Goal: Information Seeking & Learning: Learn about a topic

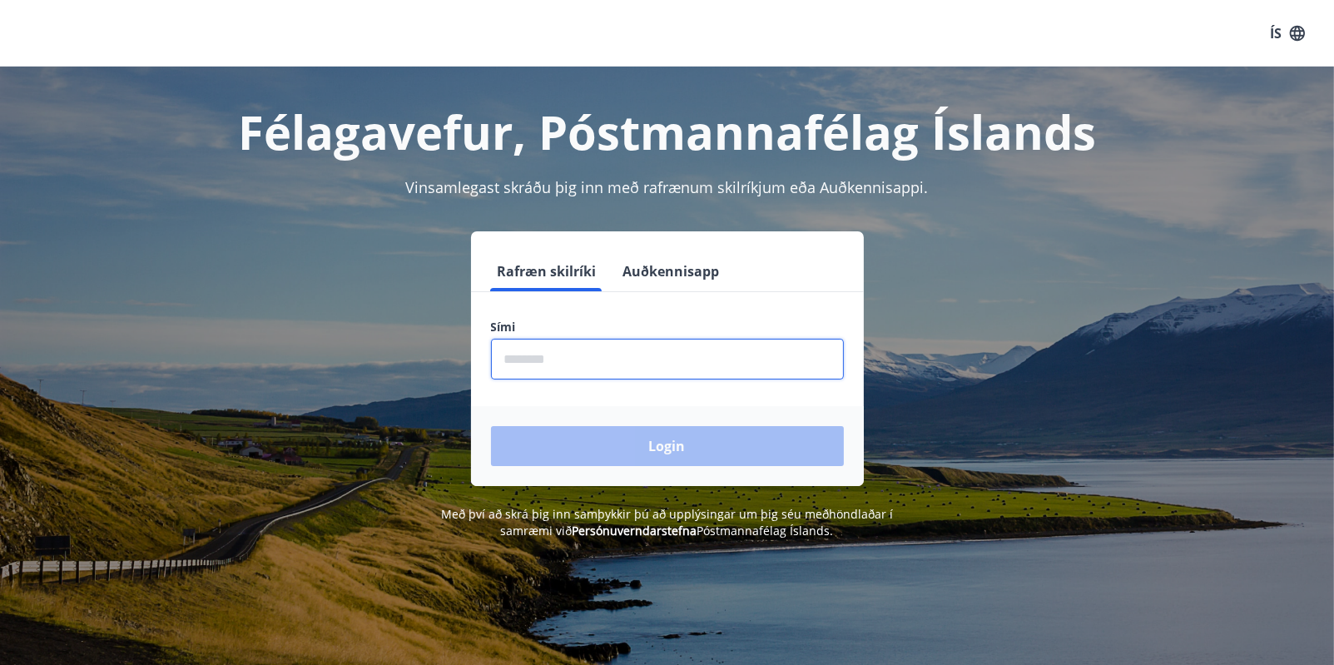
click at [515, 351] on input "phone" at bounding box center [667, 359] width 353 height 41
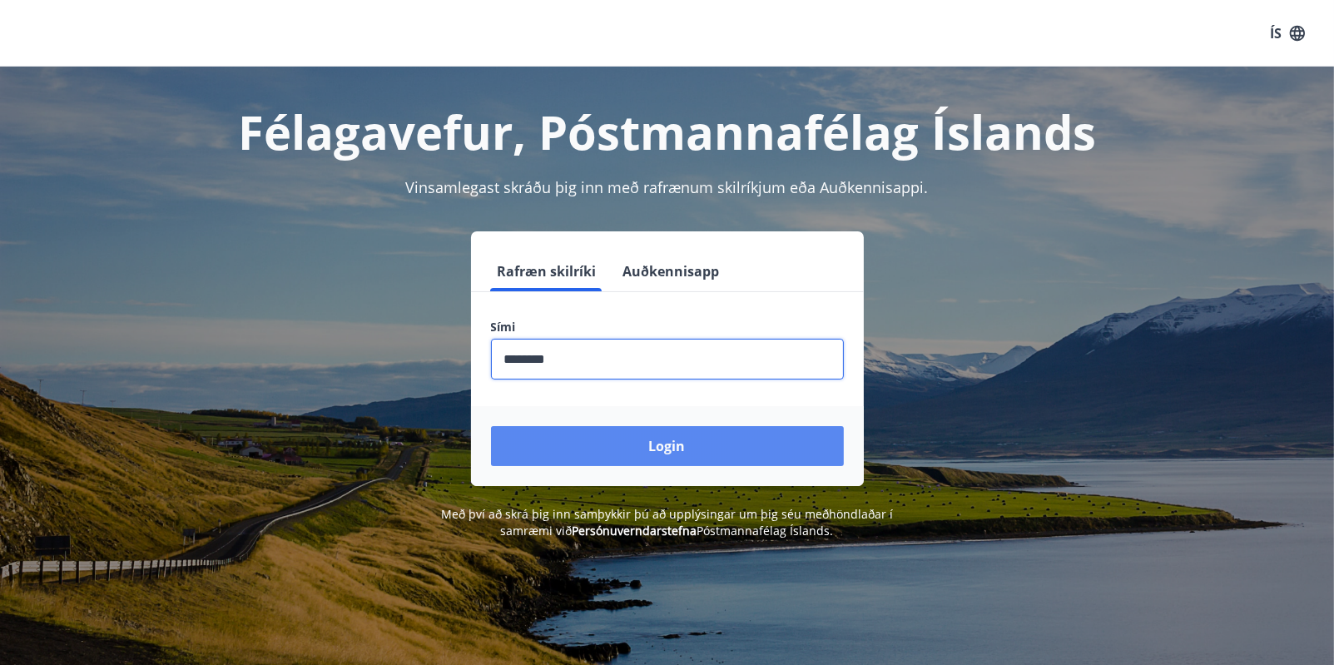
type input "********"
click at [668, 445] on button "Login" at bounding box center [667, 446] width 353 height 40
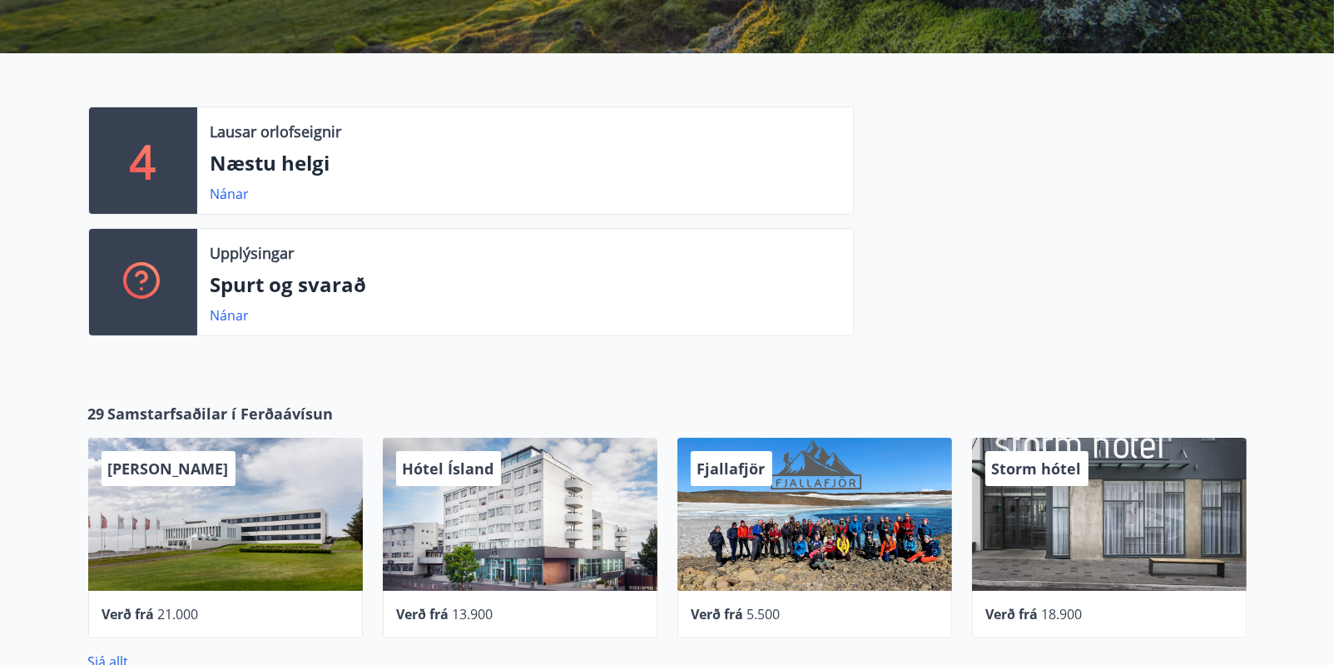
scroll to position [250, 0]
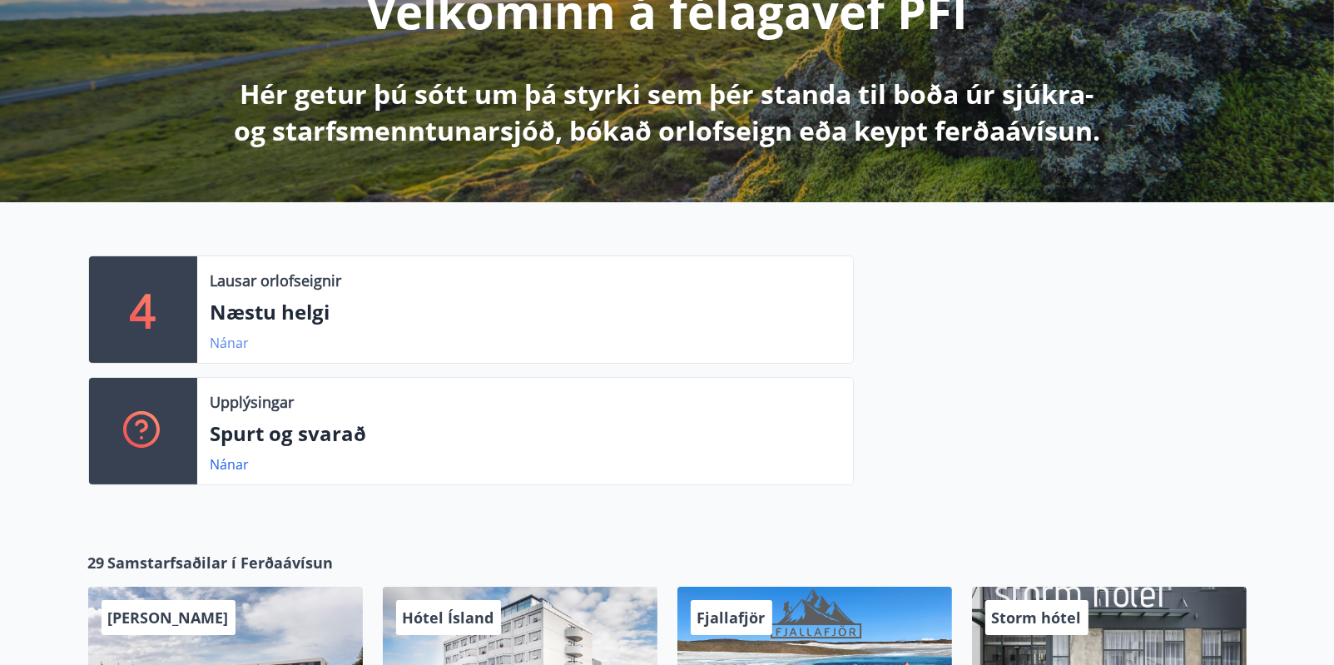
click at [225, 341] on link "Nánar" at bounding box center [230, 343] width 39 height 18
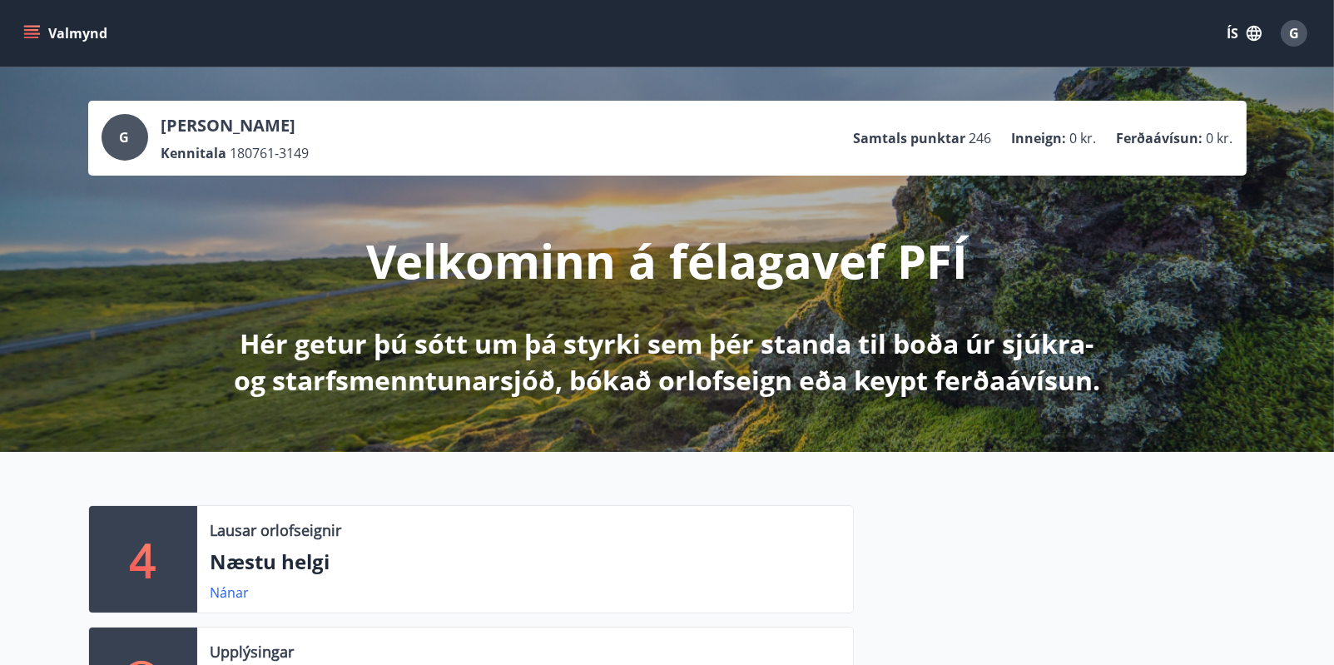
click at [28, 31] on icon "menu" at bounding box center [31, 30] width 15 height 2
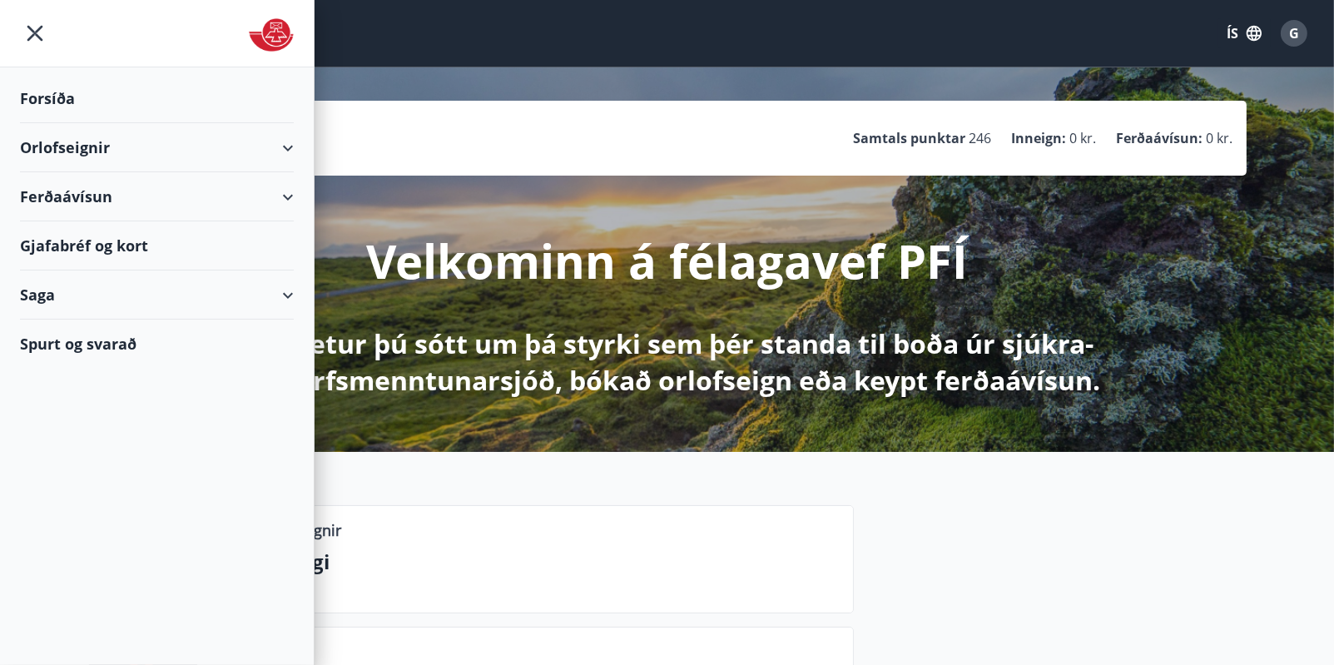
click at [31, 27] on icon "menu" at bounding box center [35, 33] width 30 height 30
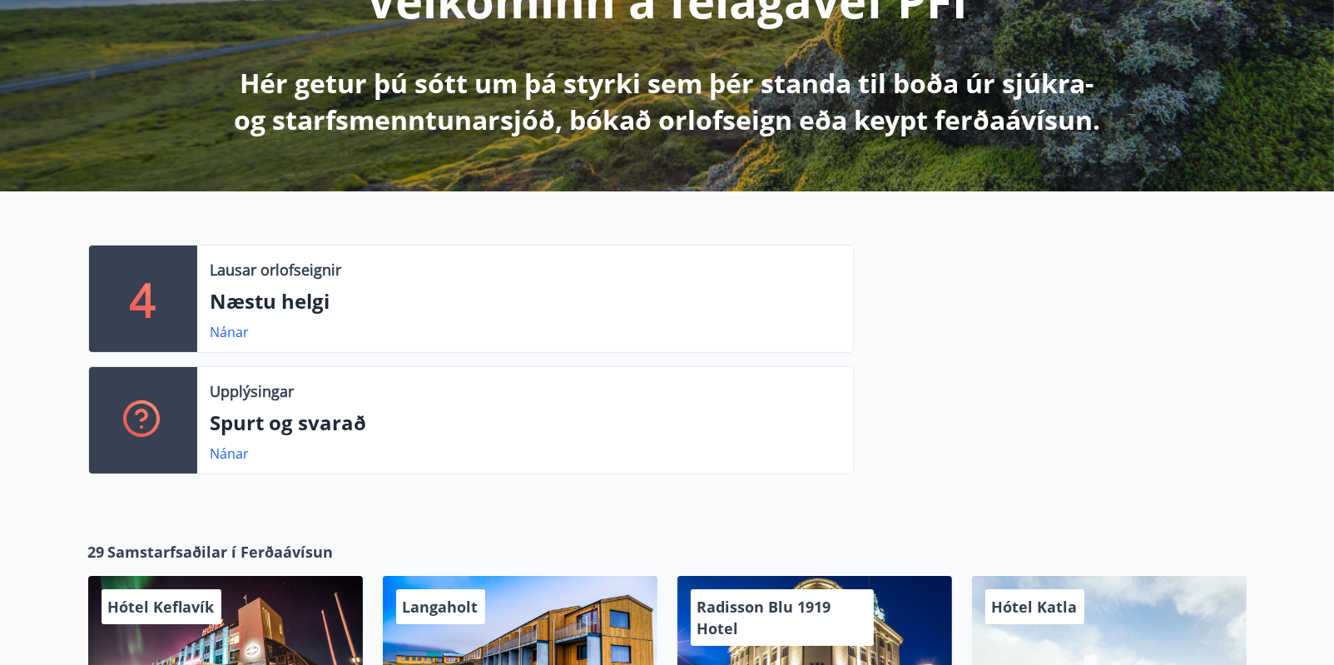
scroll to position [66, 0]
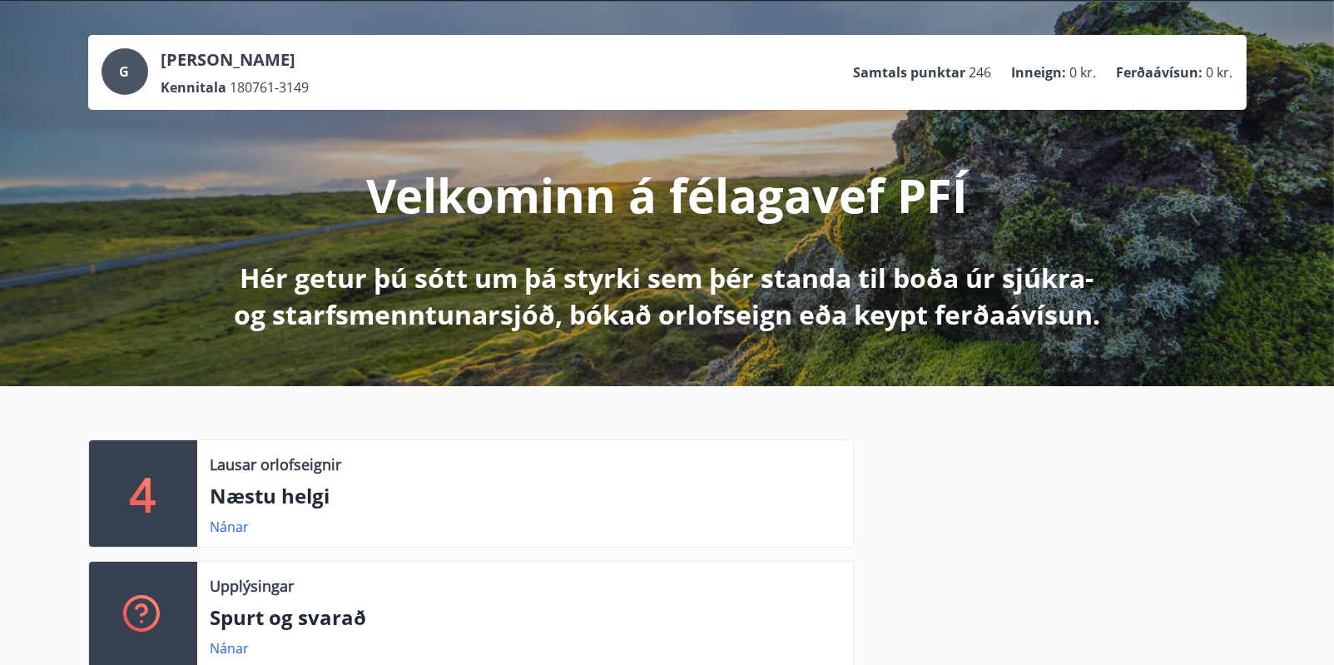
click at [919, 71] on p "Samtals punktar" at bounding box center [910, 72] width 112 height 18
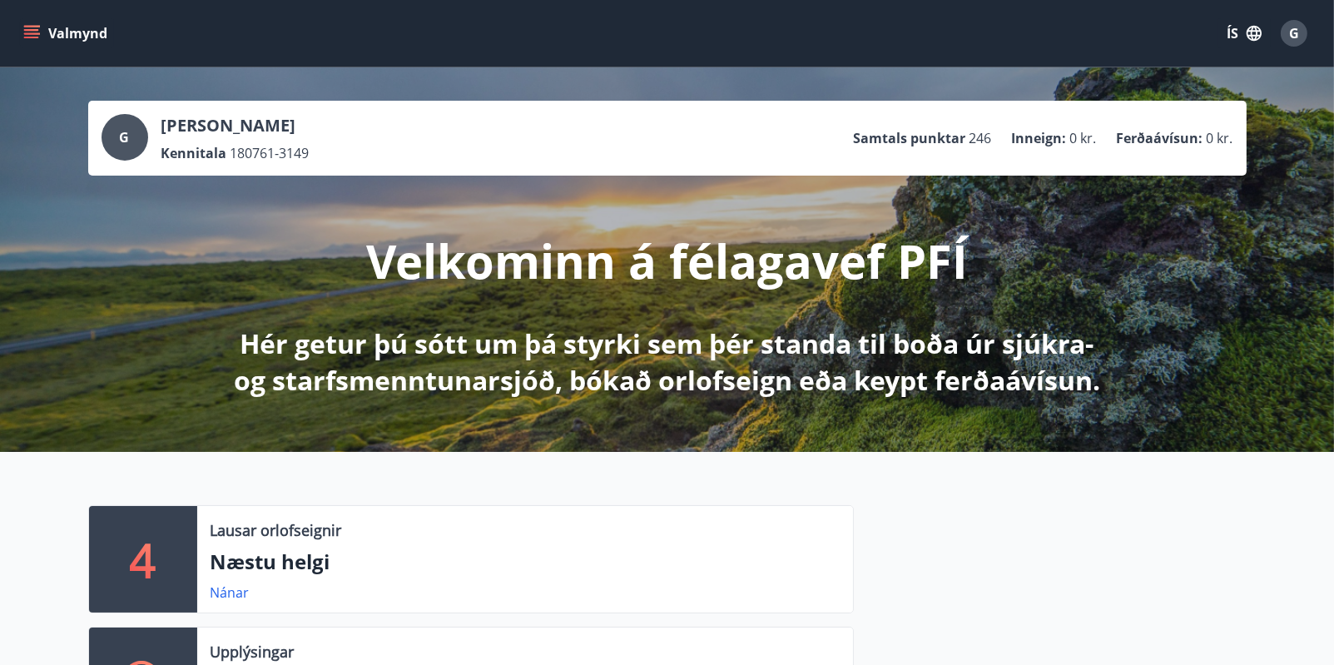
click at [1294, 32] on span "G" at bounding box center [1294, 33] width 10 height 18
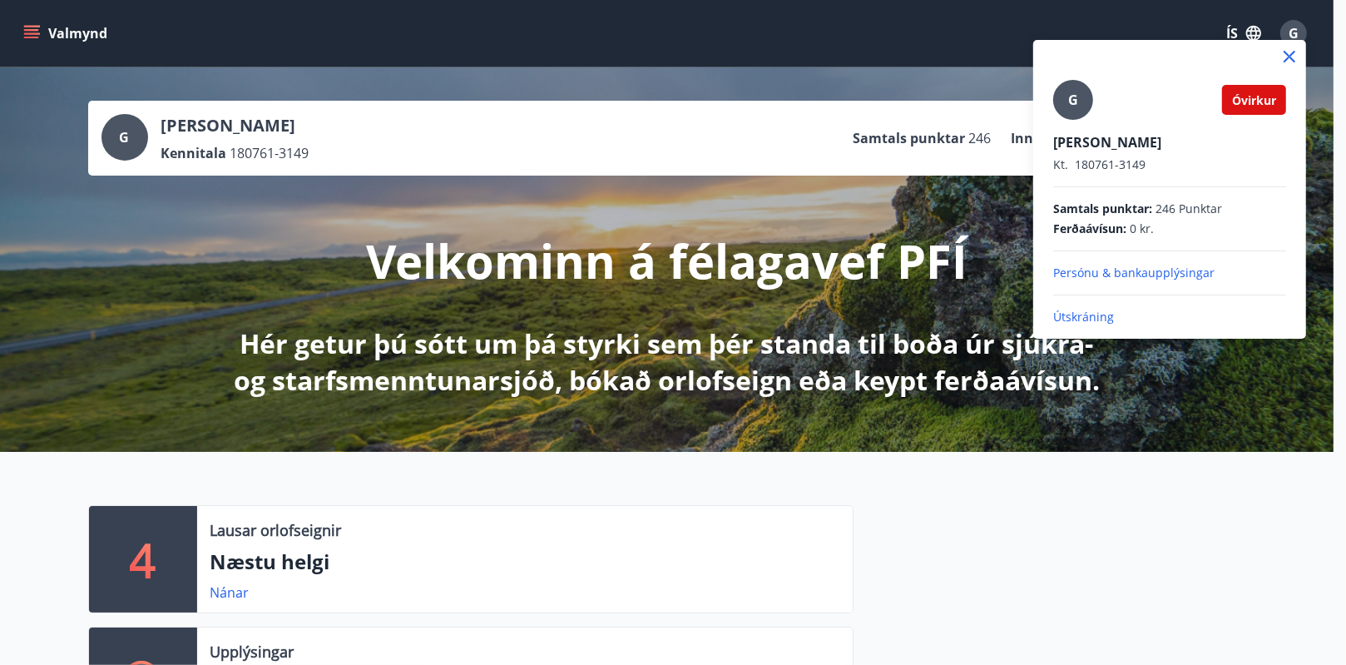
click at [837, 29] on div at bounding box center [673, 332] width 1346 height 665
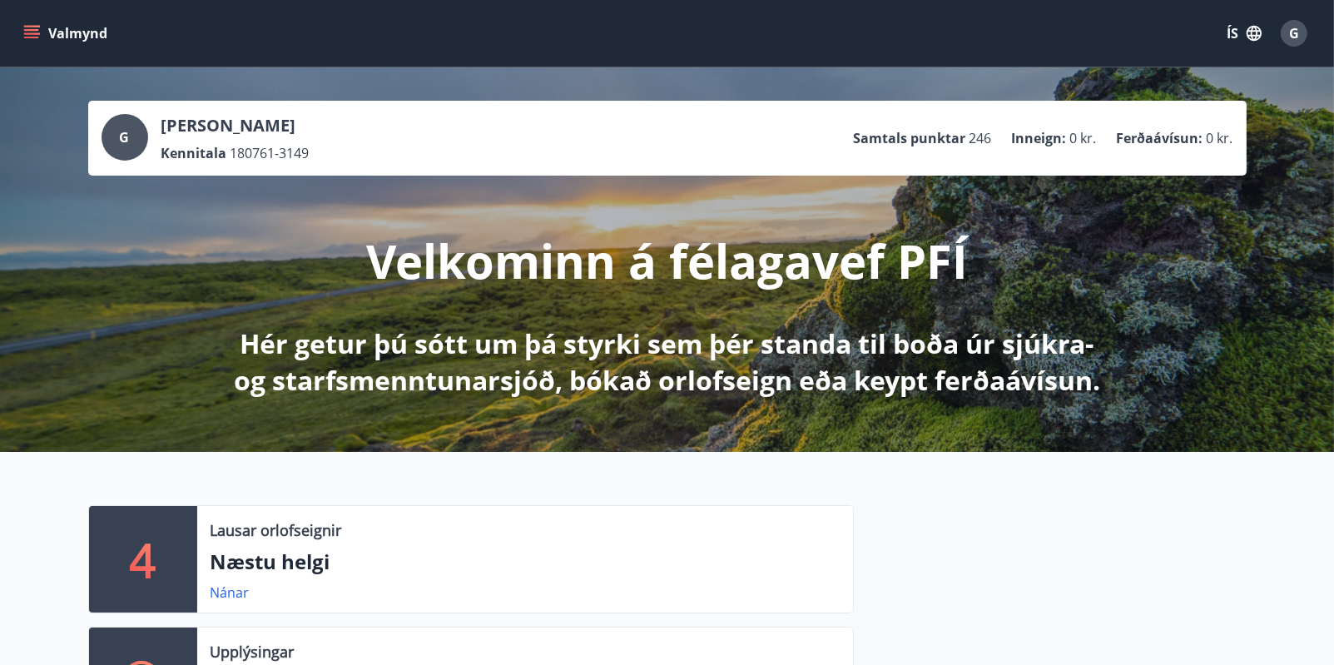
click at [246, 384] on p "Hér getur þú sótt um þá styrki sem þér standa til boða úr sjúkra- og starfsmenn…" at bounding box center [667, 361] width 879 height 73
click at [693, 389] on p "Hér getur þú sótt um þá styrki sem þér standa til boða úr sjúkra- og starfsmenn…" at bounding box center [667, 361] width 879 height 73
click at [1023, 389] on p "Hér getur þú sótt um þá styrki sem þér standa til boða úr sjúkra- og starfsmenn…" at bounding box center [667, 361] width 879 height 73
click at [913, 261] on p "Velkominn á félagavef PFÍ" at bounding box center [667, 260] width 602 height 63
click at [439, 260] on p "Velkominn á félagavef PFÍ" at bounding box center [667, 260] width 602 height 63
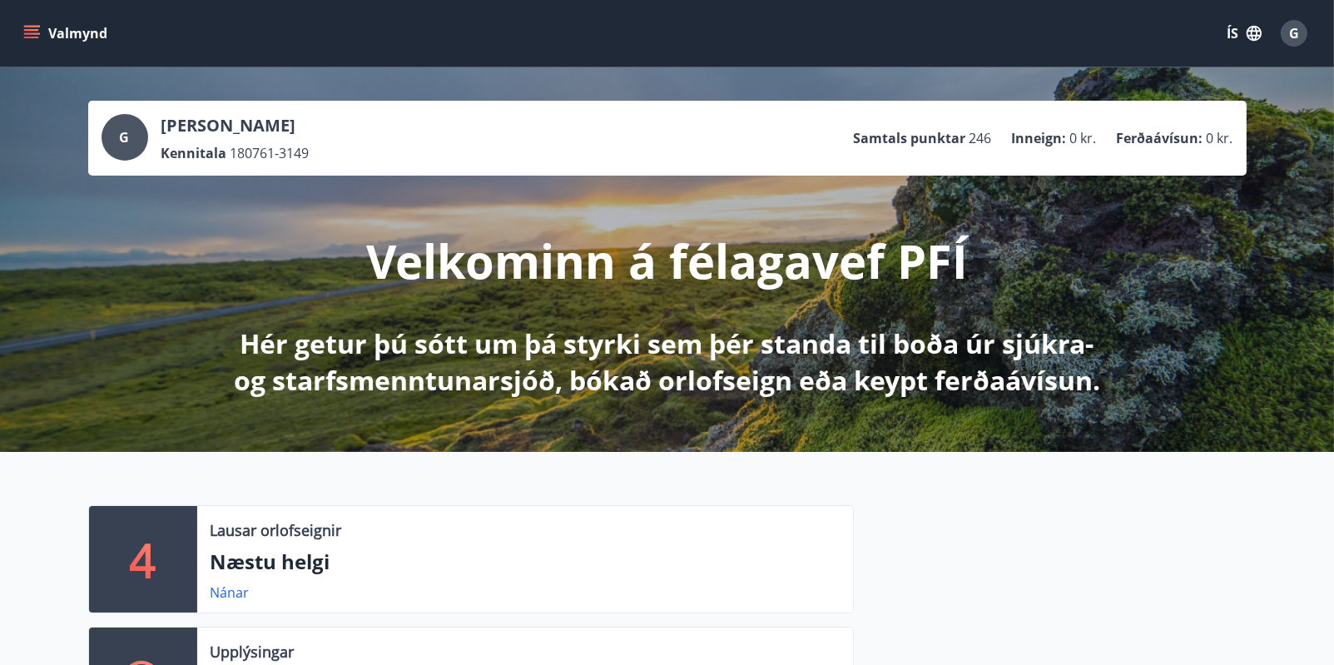
click at [33, 31] on icon "menu" at bounding box center [31, 30] width 15 height 2
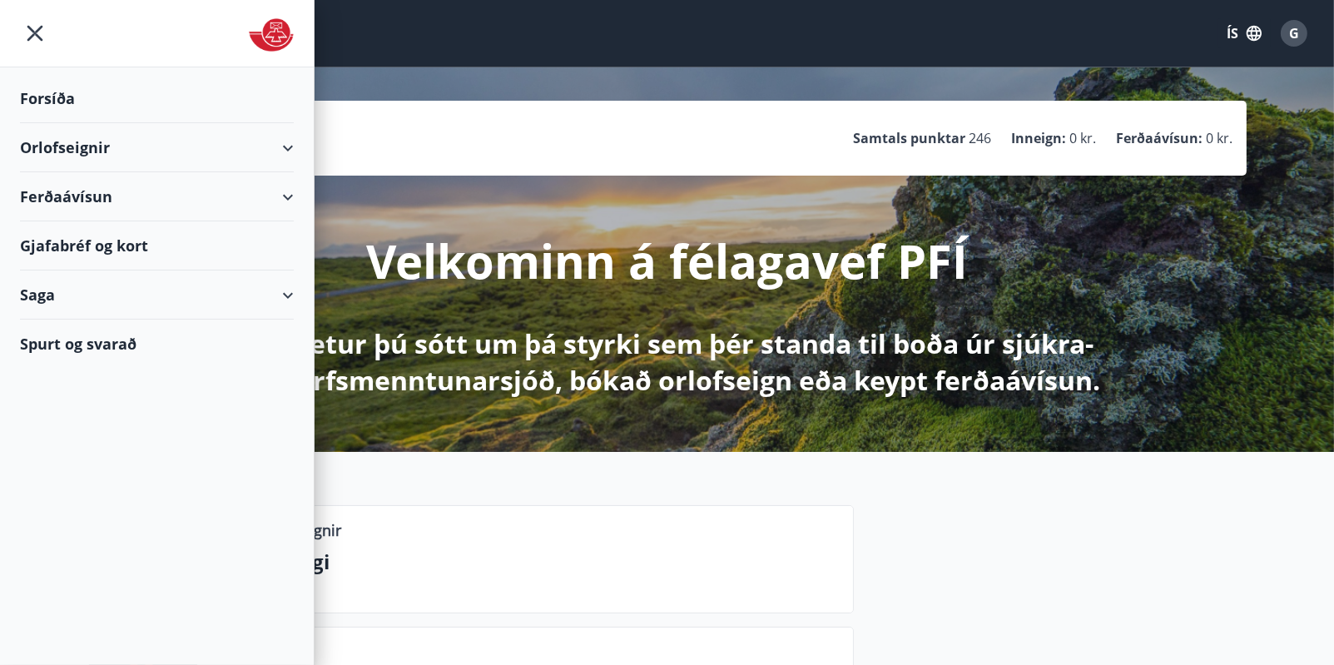
click at [48, 93] on div "Forsíða" at bounding box center [157, 98] width 274 height 49
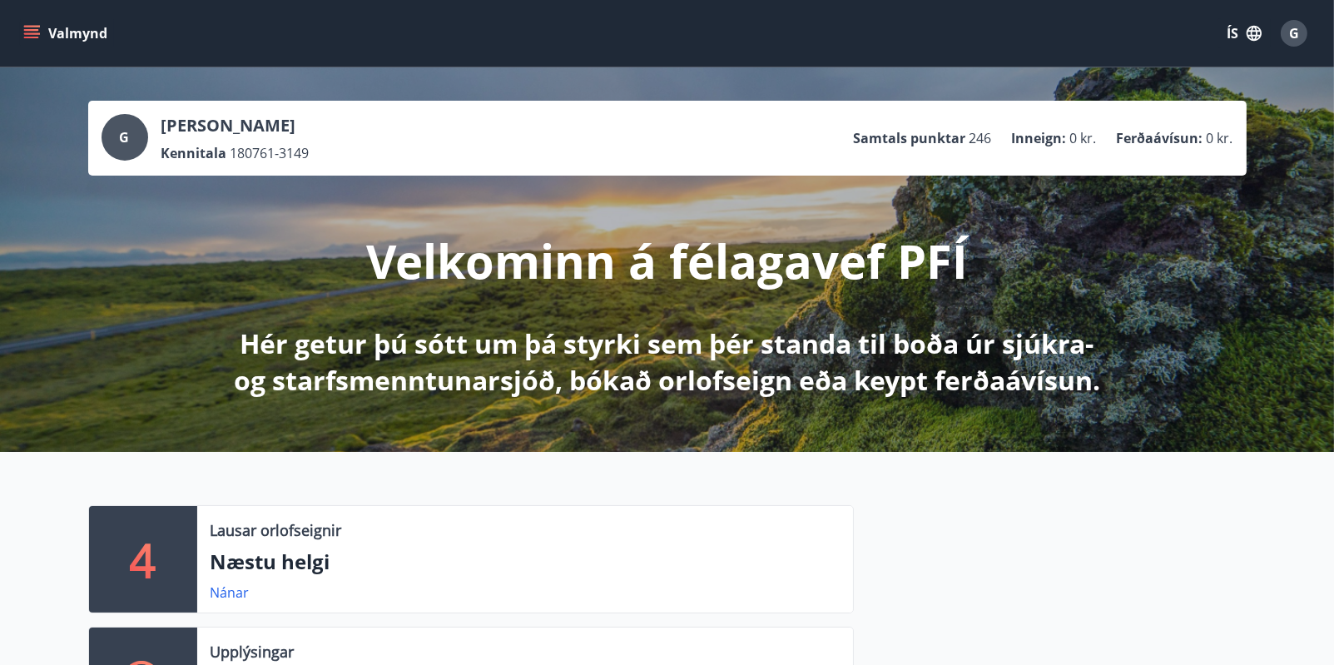
click at [33, 28] on icon "menu" at bounding box center [31, 33] width 17 height 17
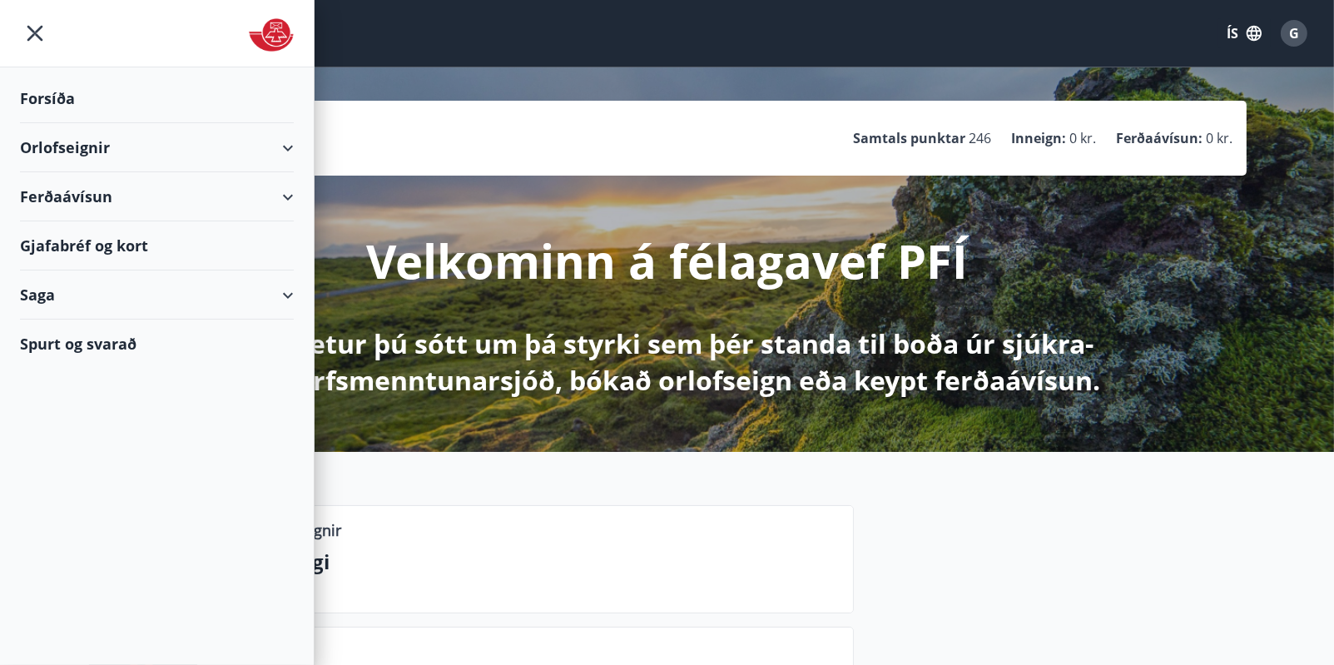
click at [283, 293] on div "Saga" at bounding box center [157, 294] width 274 height 49
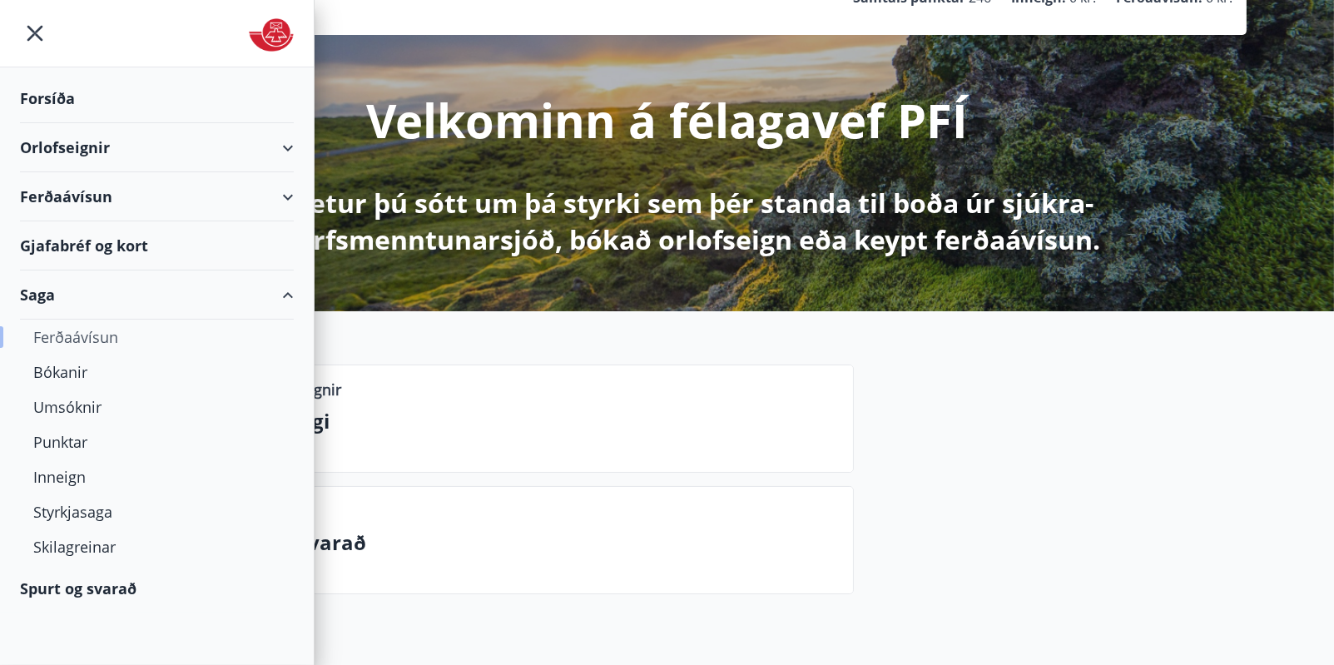
scroll to position [166, 0]
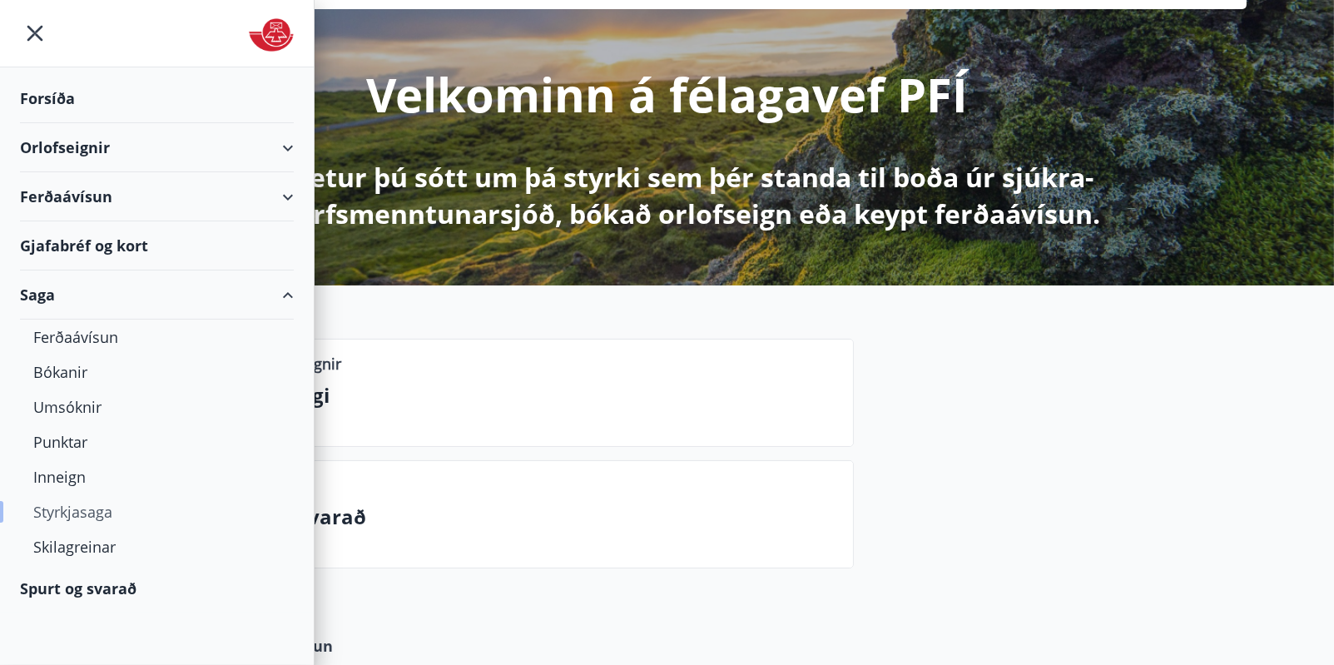
click at [77, 511] on div "Styrkjasaga" at bounding box center [156, 511] width 247 height 35
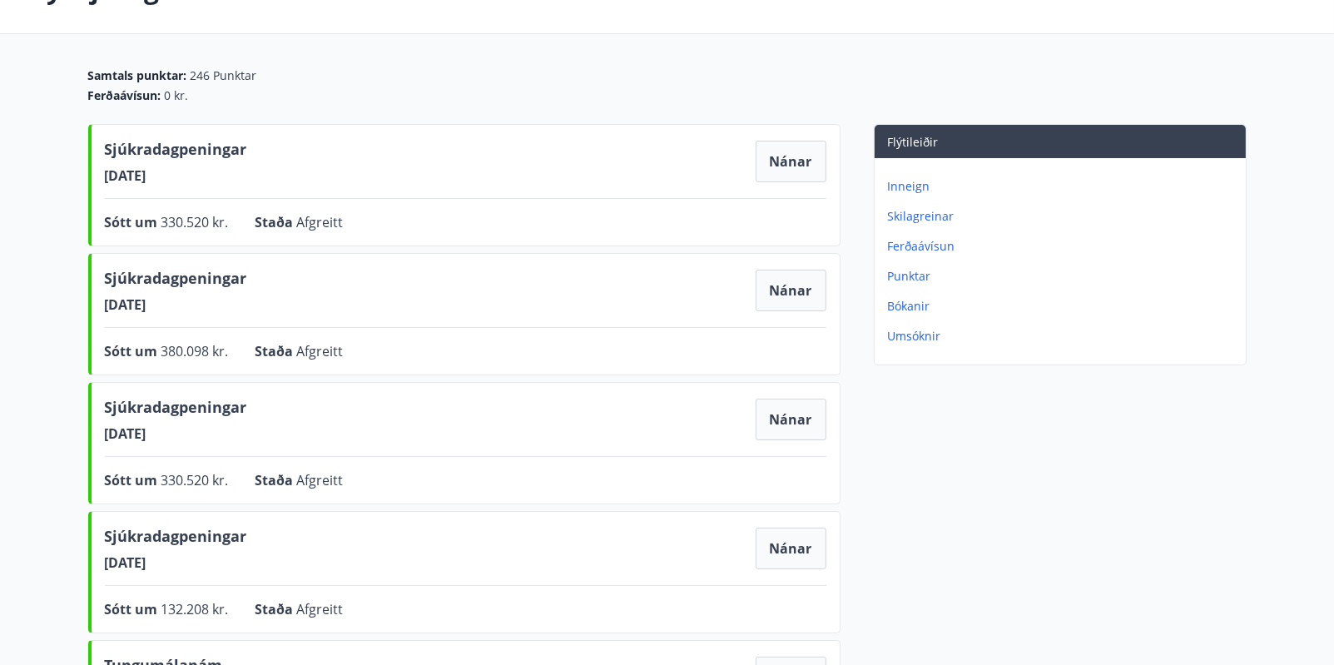
scroll to position [99, 0]
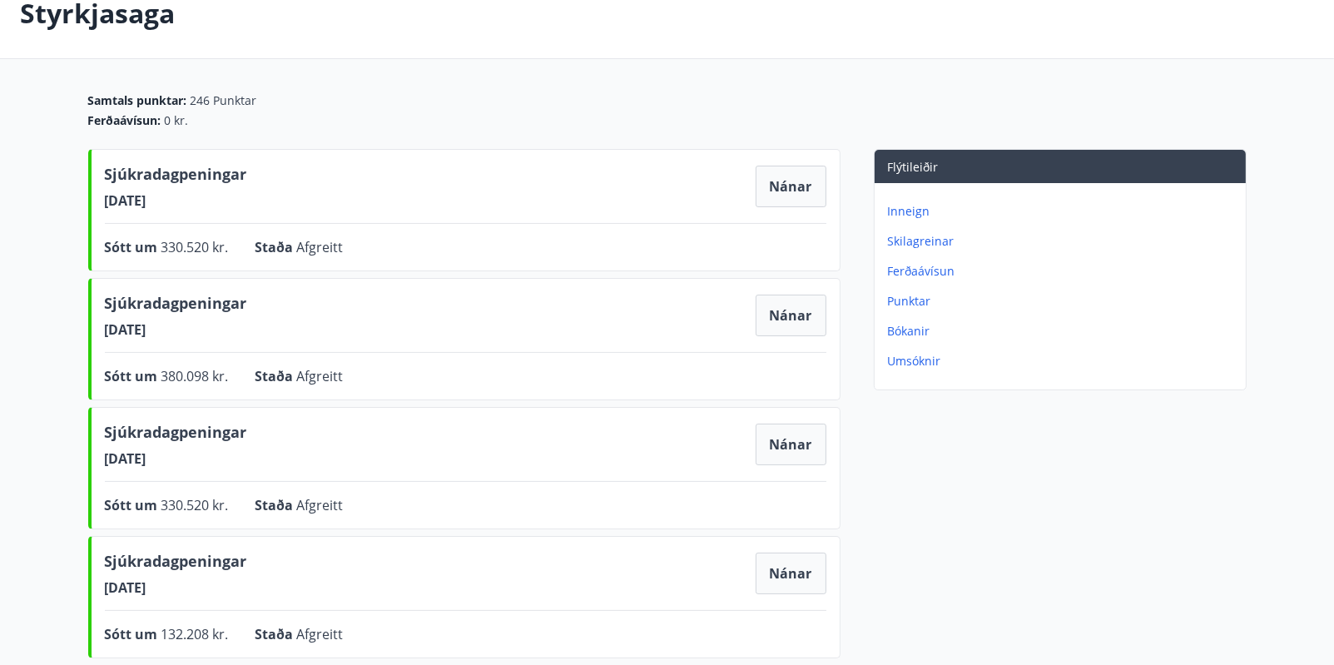
click at [909, 358] on p "Umsóknir" at bounding box center [1063, 361] width 351 height 17
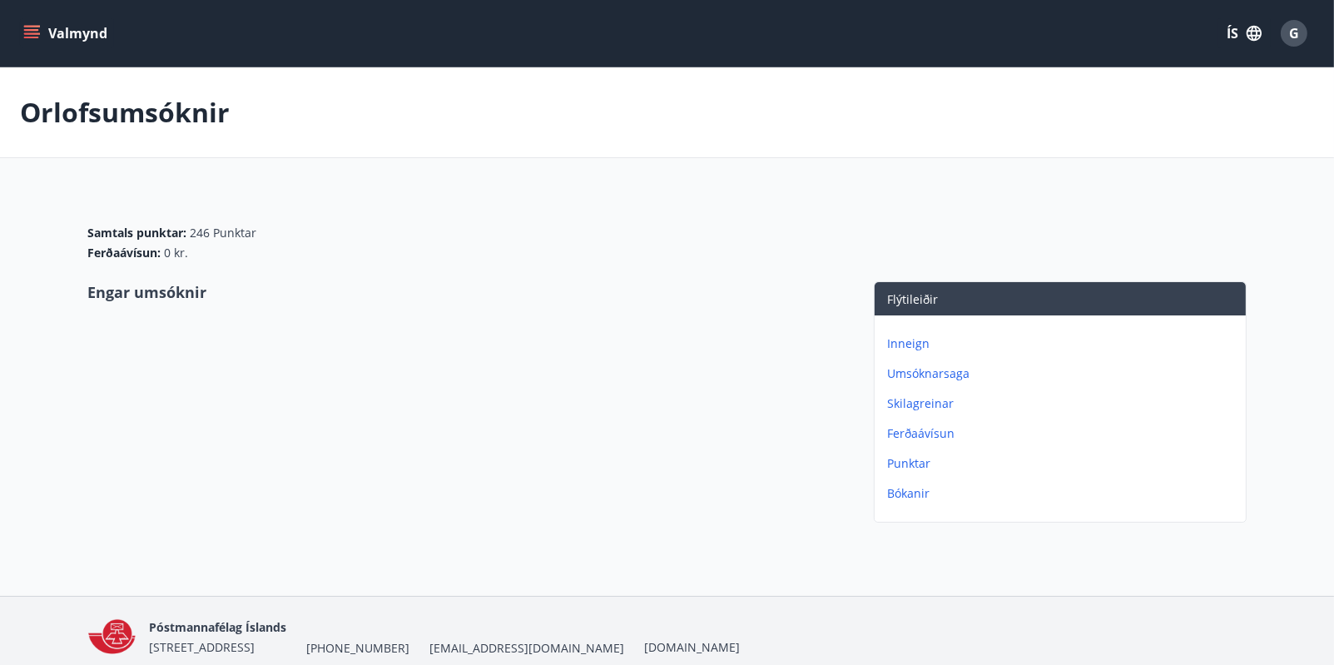
click at [28, 32] on icon "menu" at bounding box center [31, 33] width 17 height 17
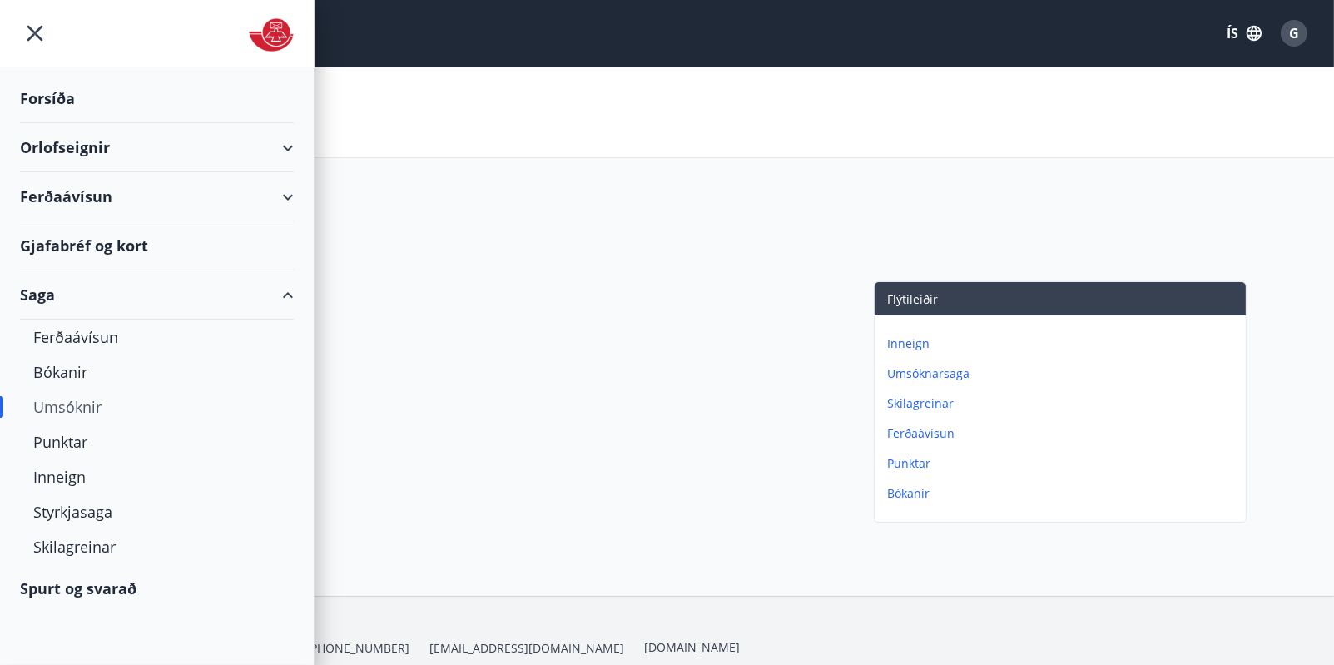
click at [107, 587] on div "Spurt og svarað" at bounding box center [157, 588] width 274 height 48
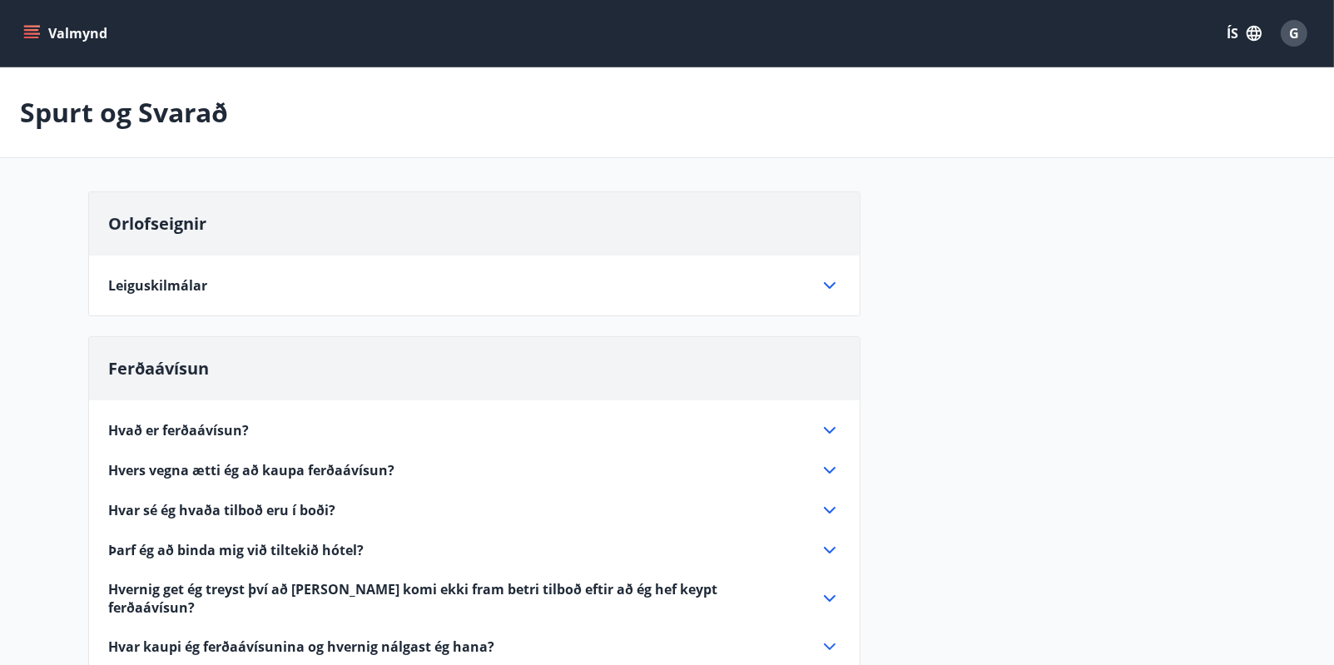
click at [32, 27] on icon "menu" at bounding box center [33, 27] width 18 height 2
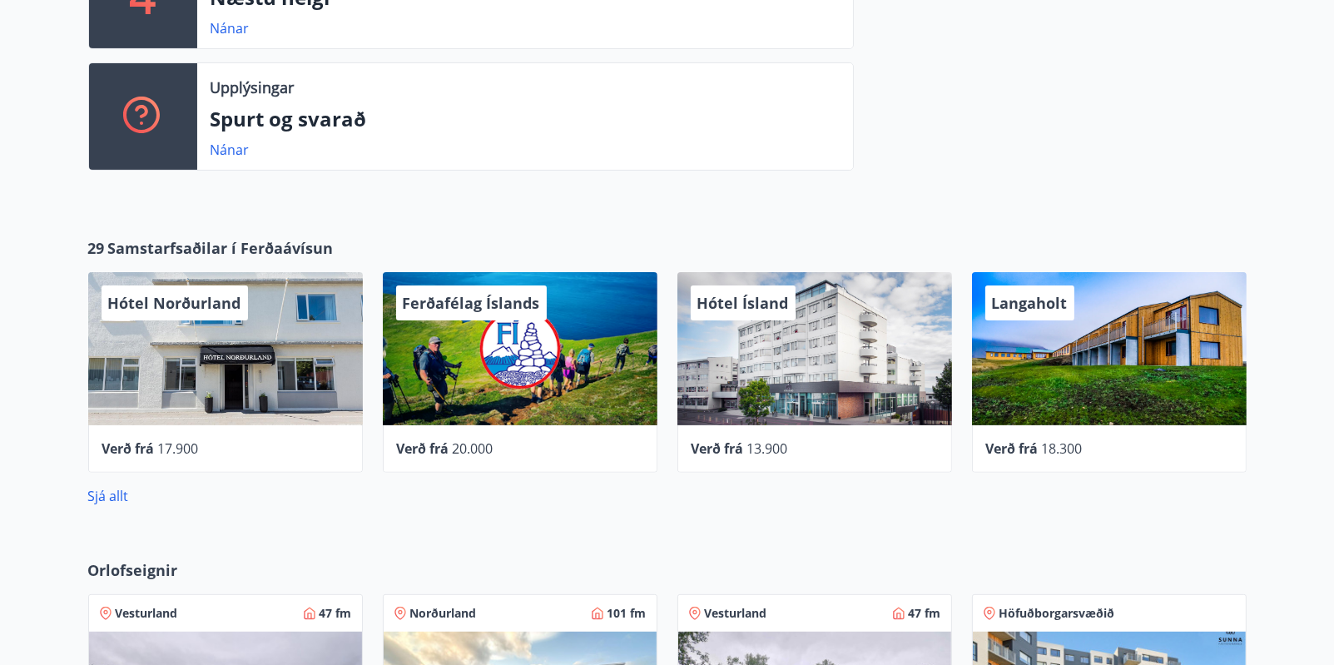
scroll to position [482, 0]
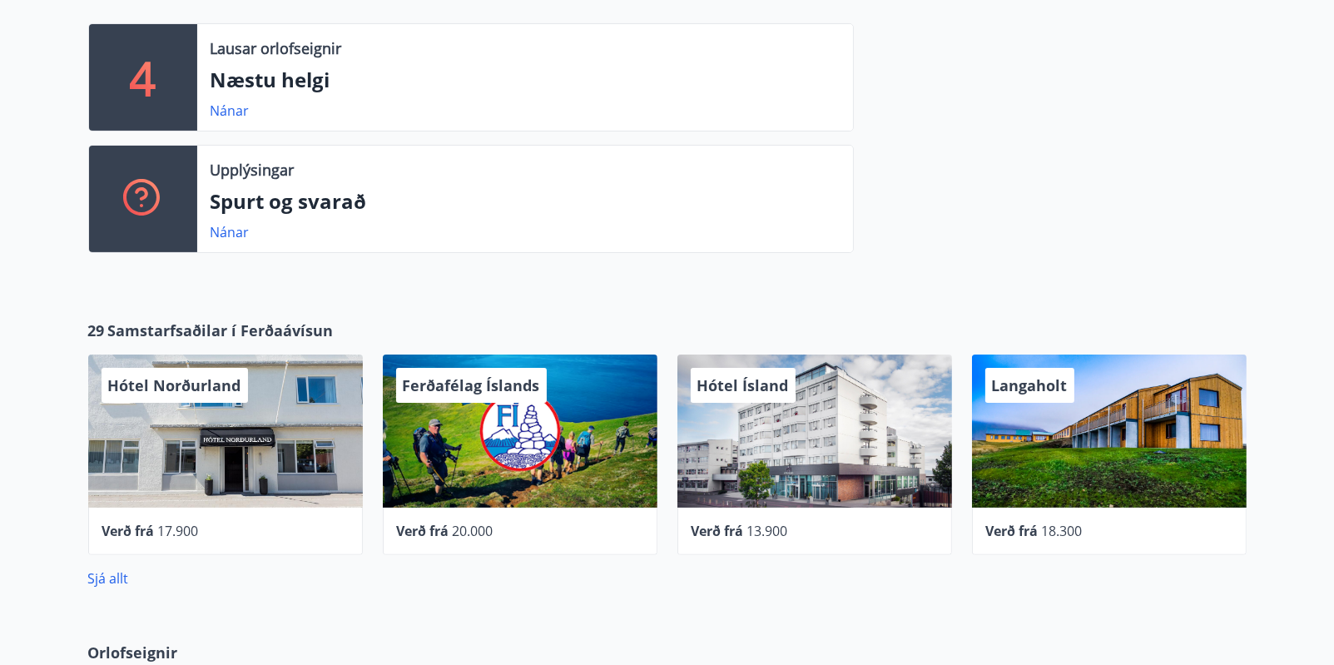
click at [135, 194] on icon at bounding box center [143, 199] width 40 height 40
click at [226, 232] on link "Nánar" at bounding box center [230, 232] width 39 height 18
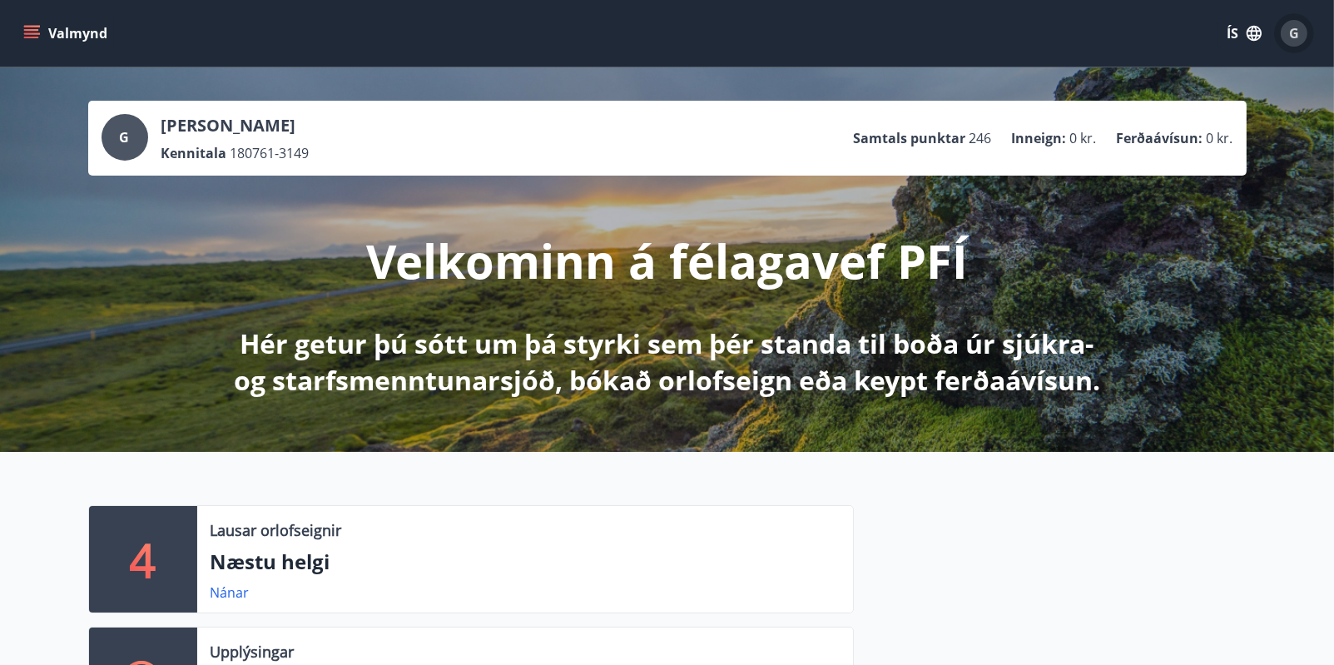
click at [1293, 31] on span "G" at bounding box center [1294, 33] width 10 height 18
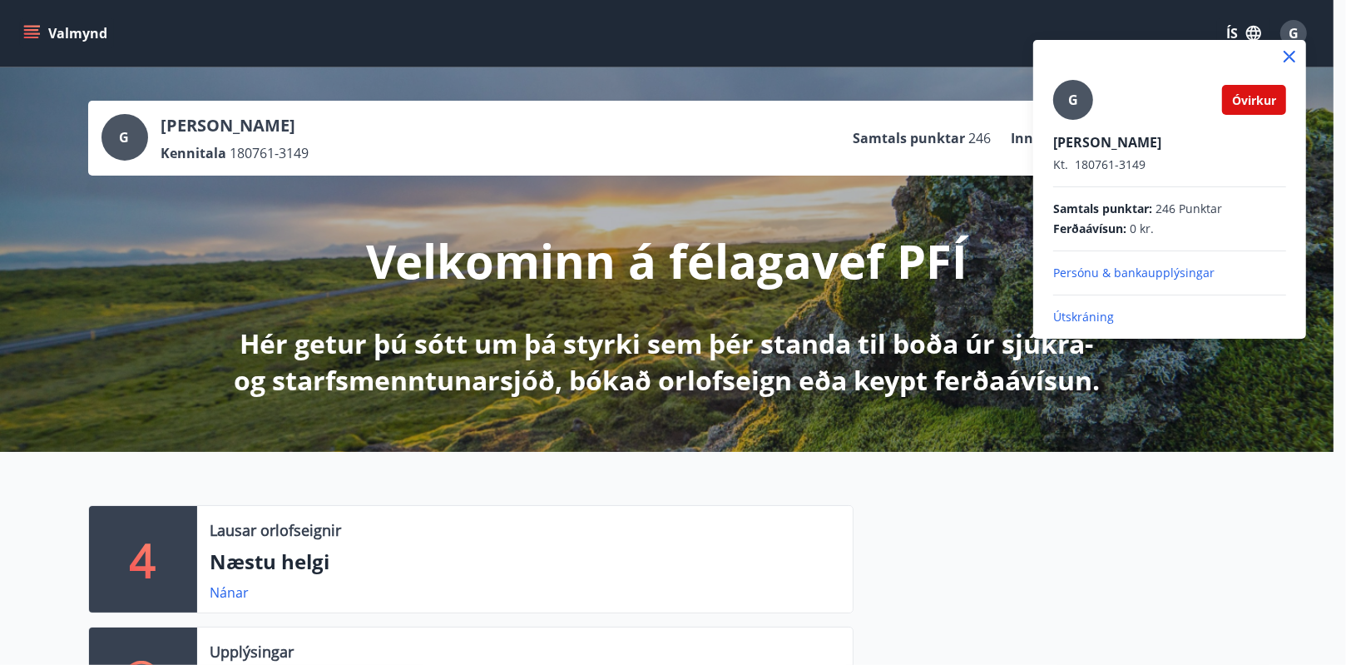
click at [126, 125] on div at bounding box center [673, 332] width 1346 height 665
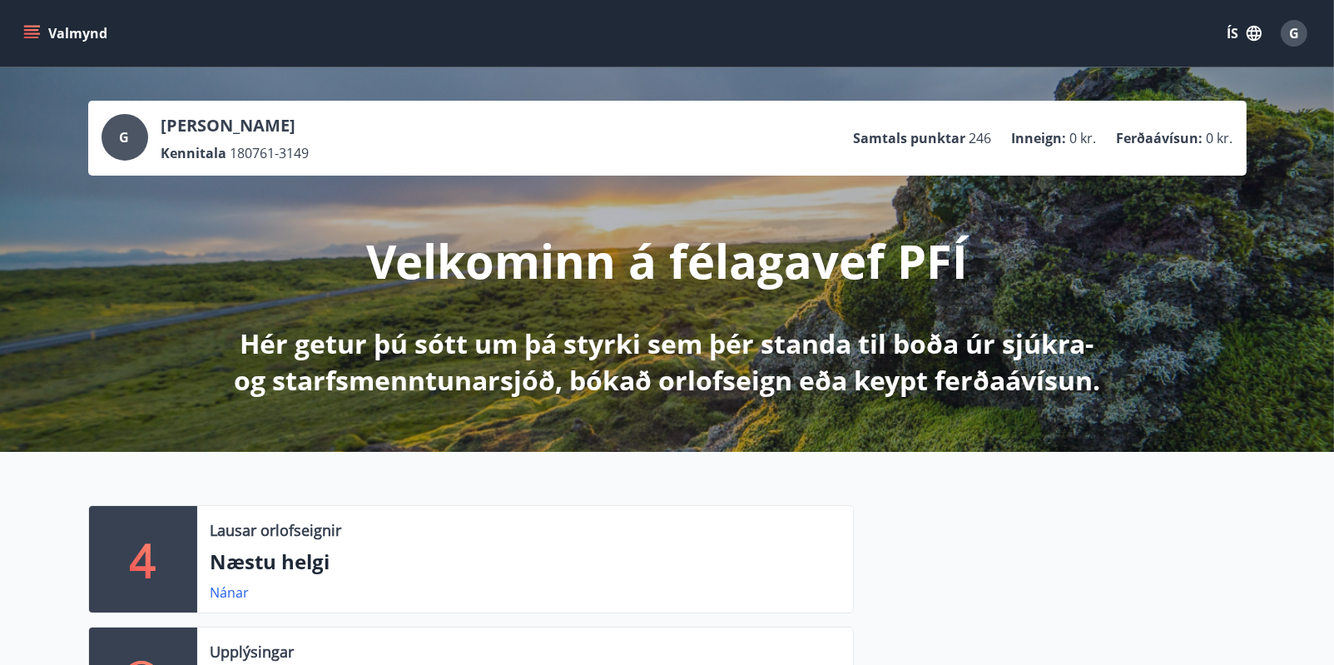
click at [27, 30] on icon "menu" at bounding box center [31, 30] width 15 height 2
click at [560, 533] on div "Lausar orlofseignir" at bounding box center [525, 530] width 629 height 22
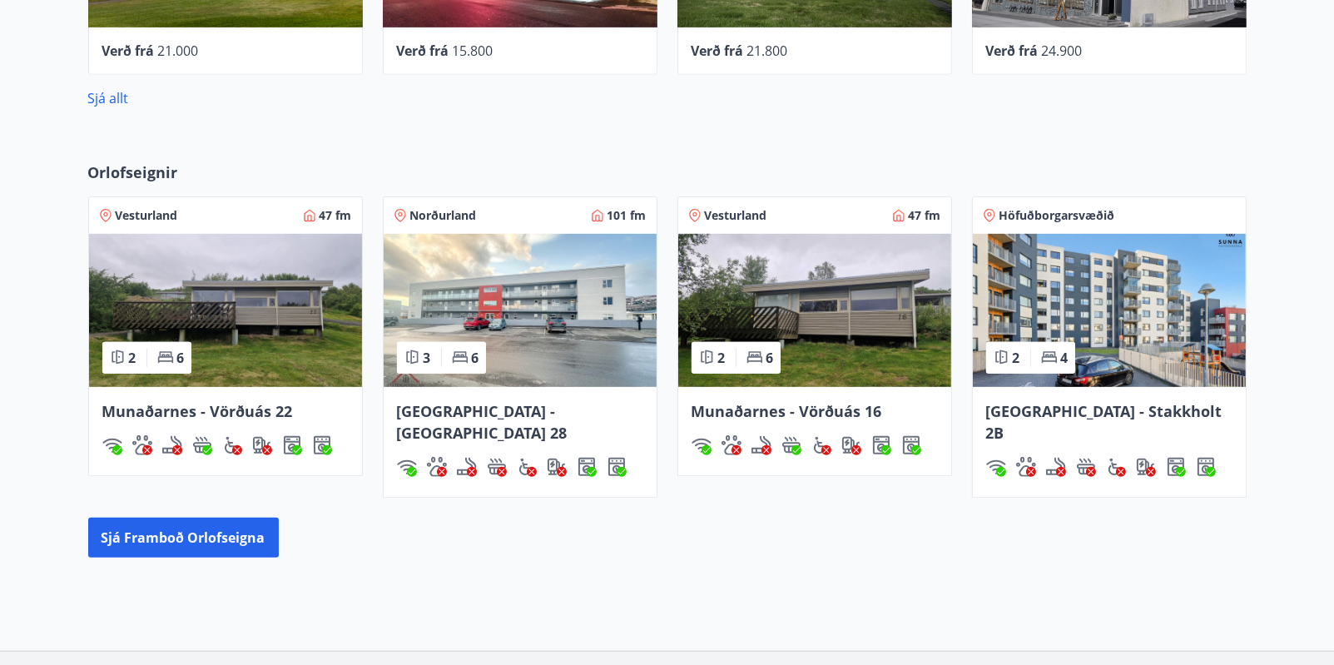
scroll to position [1064, 0]
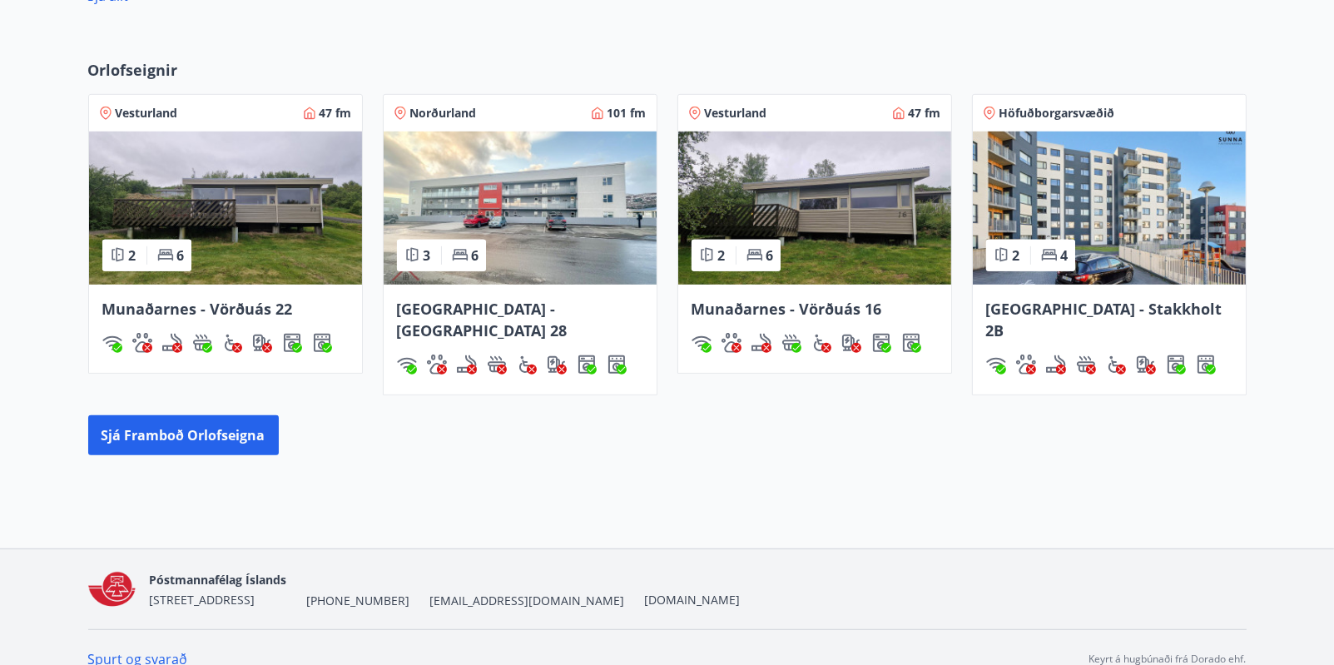
click at [141, 650] on link "Spurt og svarað" at bounding box center [138, 659] width 100 height 18
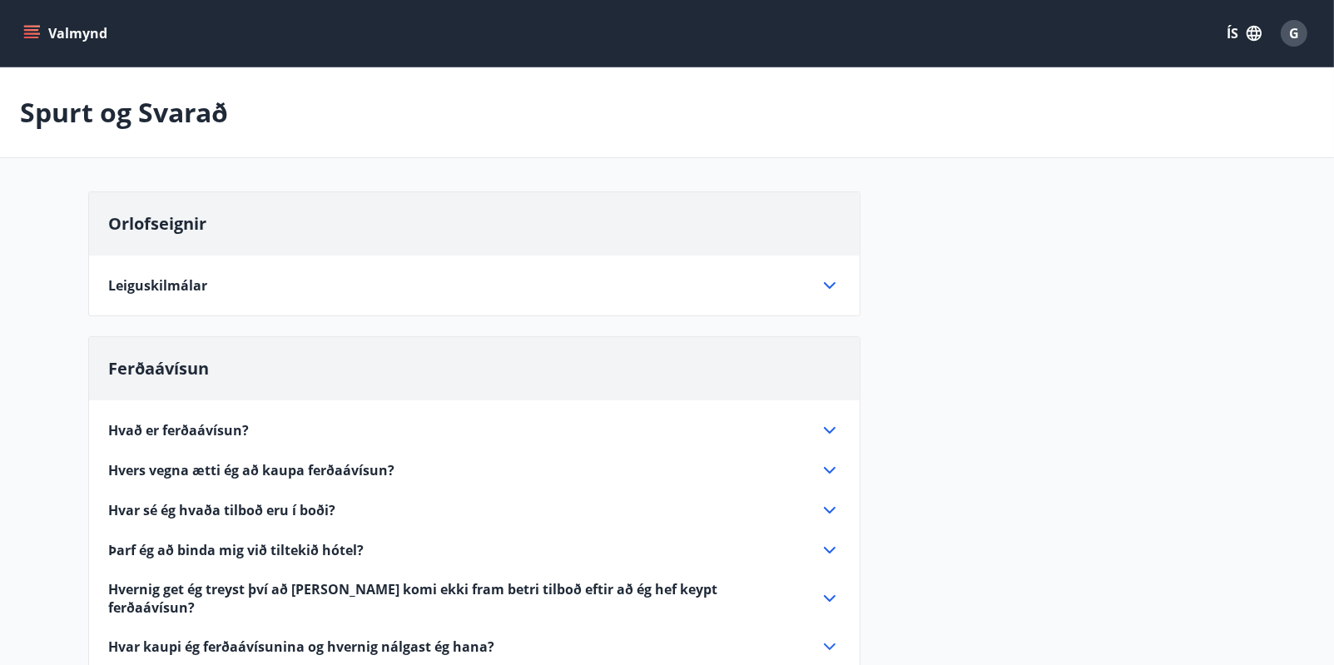
click at [32, 27] on icon "menu" at bounding box center [31, 33] width 17 height 17
click at [977, 315] on div "Orlofseignir Leiguskilmálar Eignin er leigð með húsgögnum, svefnstæðum, borðbún…" at bounding box center [667, 552] width 1158 height 722
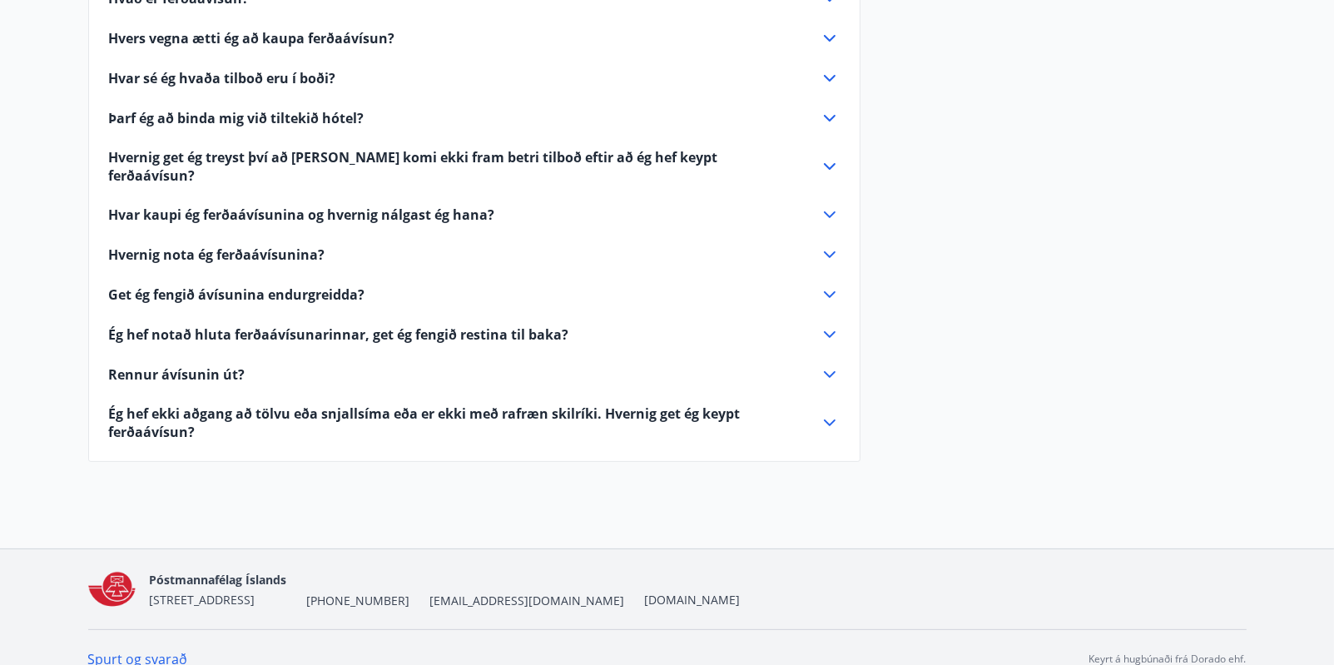
scroll to position [436, 0]
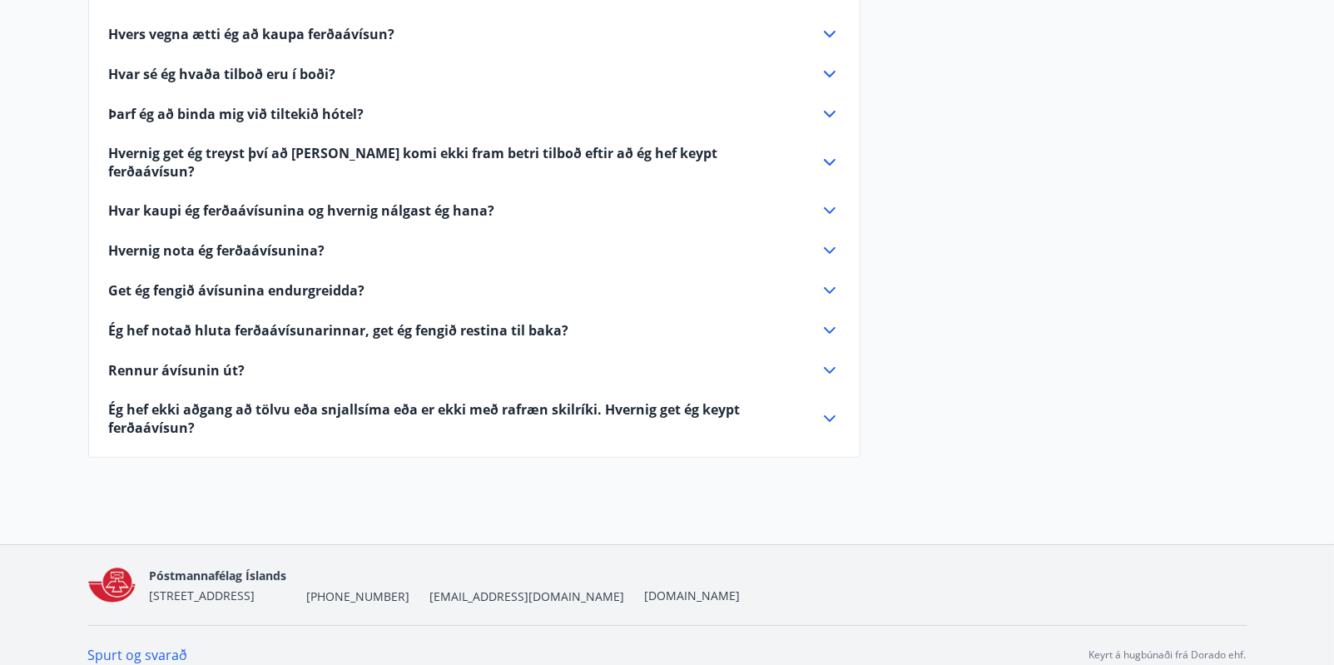
click at [457, 588] on span "[EMAIL_ADDRESS][DOMAIN_NAME]" at bounding box center [526, 596] width 195 height 17
click at [463, 588] on span "[EMAIL_ADDRESS][DOMAIN_NAME]" at bounding box center [526, 596] width 195 height 17
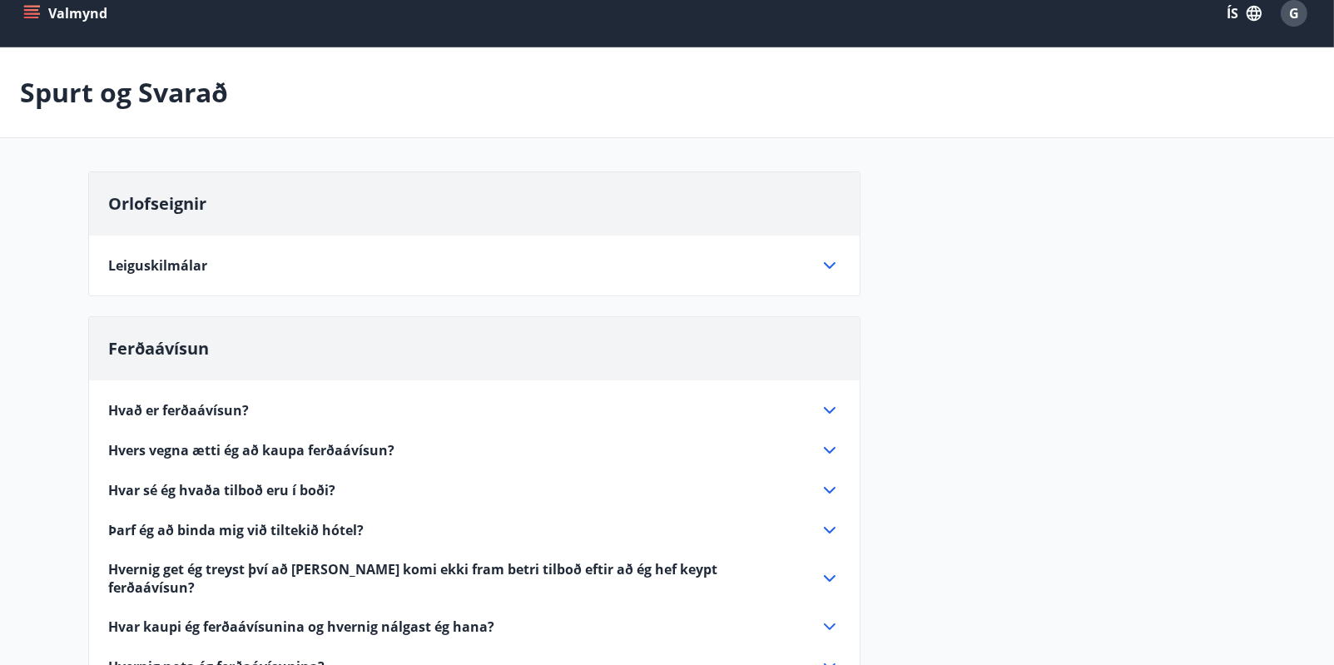
scroll to position [0, 0]
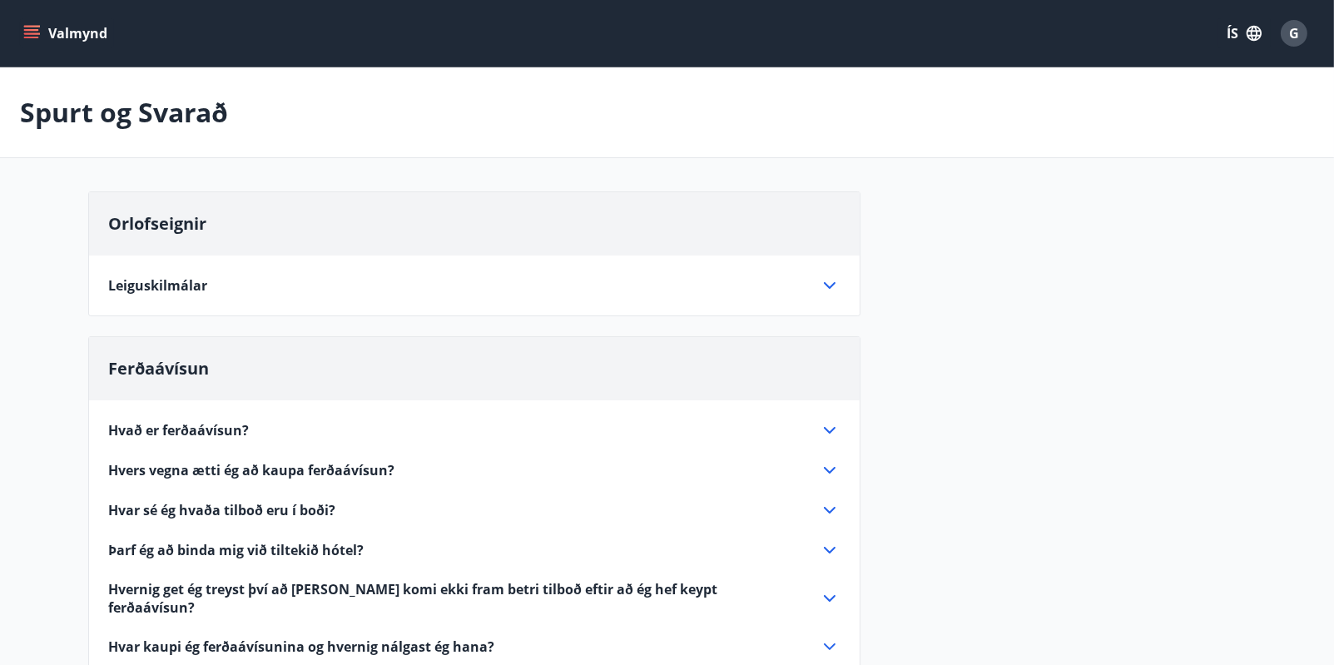
click at [34, 27] on icon "menu" at bounding box center [31, 33] width 17 height 17
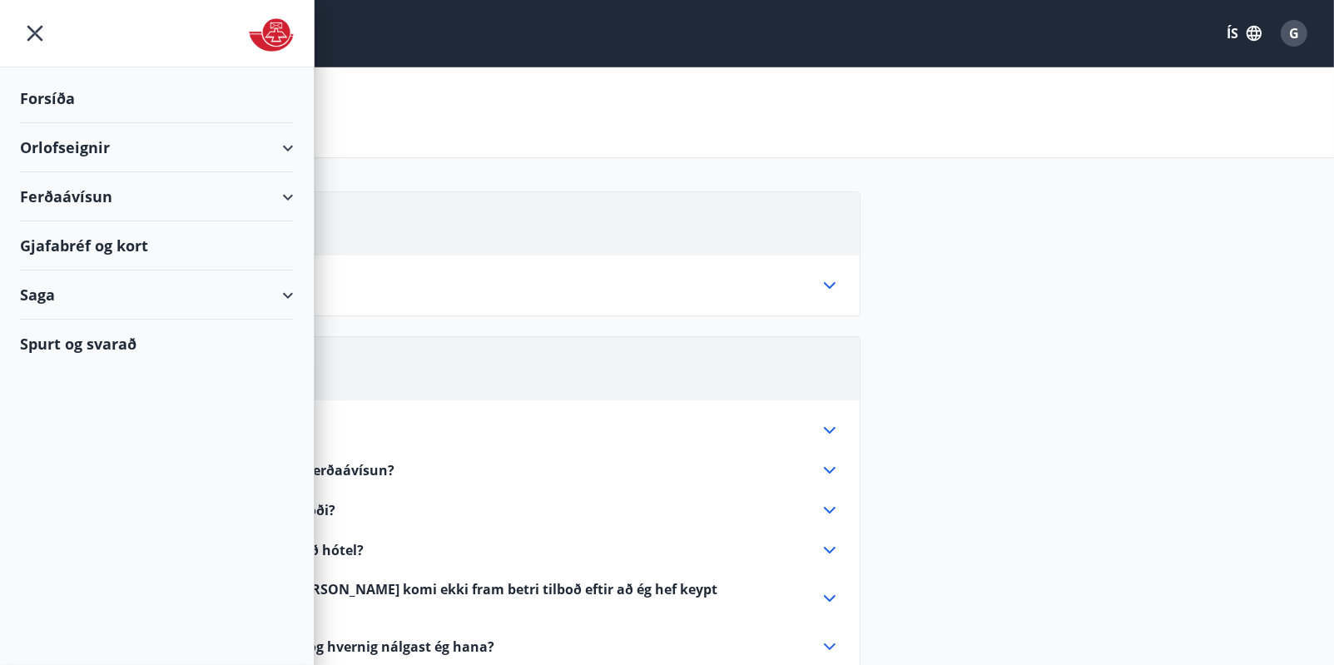
click at [43, 96] on div "Forsíða" at bounding box center [157, 98] width 274 height 49
